Goal: Transaction & Acquisition: Purchase product/service

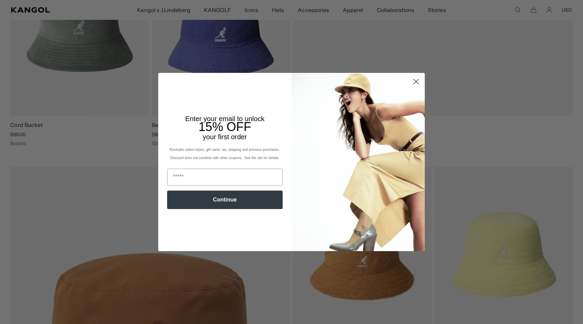
click at [419, 87] on circle "Close dialog" at bounding box center [416, 81] width 11 height 11
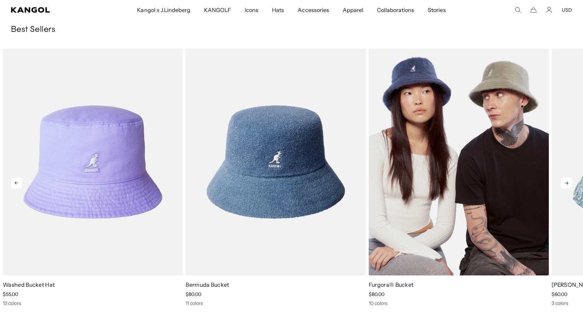
scroll to position [0, 141]
click at [424, 239] on img "3 of 10" at bounding box center [459, 162] width 180 height 226
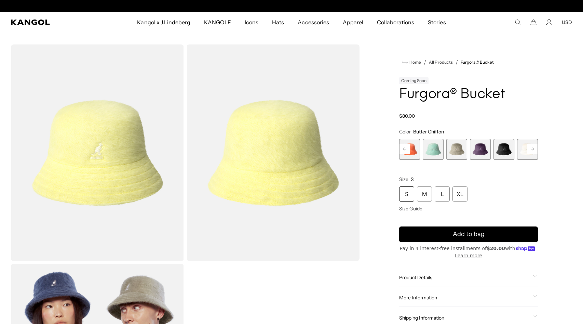
click at [532, 148] on rect at bounding box center [533, 149] width 10 height 10
click at [532, 148] on div "Previous Next Butter Chiffon Variant sold out or unavailable Hazy Indigo Varian…" at bounding box center [468, 149] width 139 height 21
click at [532, 148] on span "10 of 10" at bounding box center [527, 149] width 21 height 21
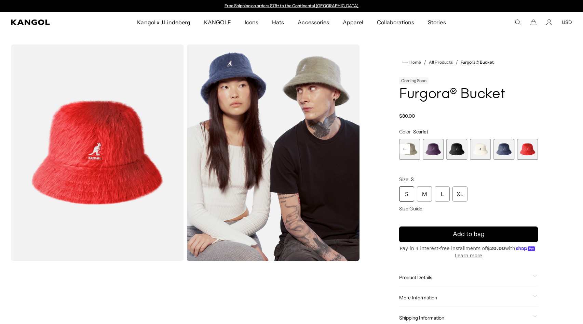
click at [406, 149] on rect at bounding box center [405, 149] width 10 height 10
click at [406, 149] on div "Previous Next Butter Chiffon Variant sold out or unavailable Hazy Indigo Varian…" at bounding box center [468, 149] width 139 height 21
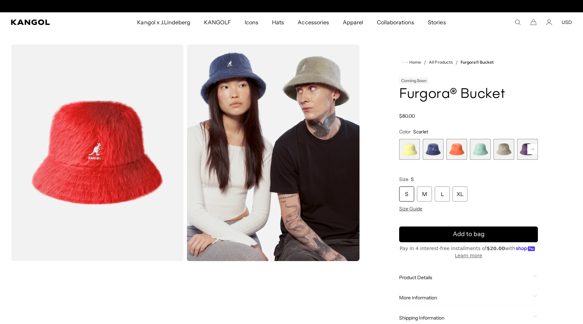
scroll to position [0, 141]
click at [416, 149] on span "1 of 10" at bounding box center [409, 149] width 21 height 21
